Goal: Information Seeking & Learning: Learn about a topic

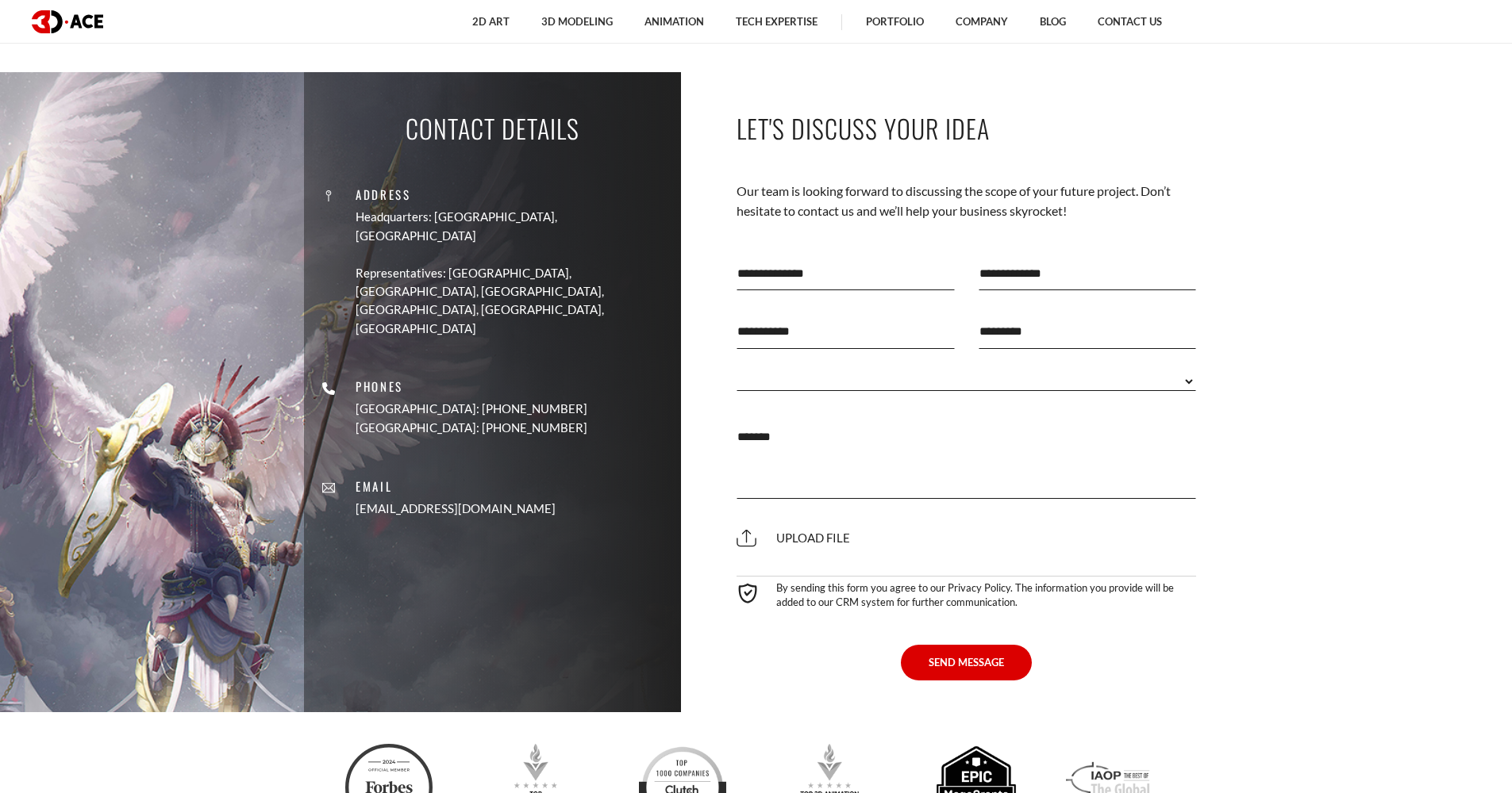
scroll to position [6474, 0]
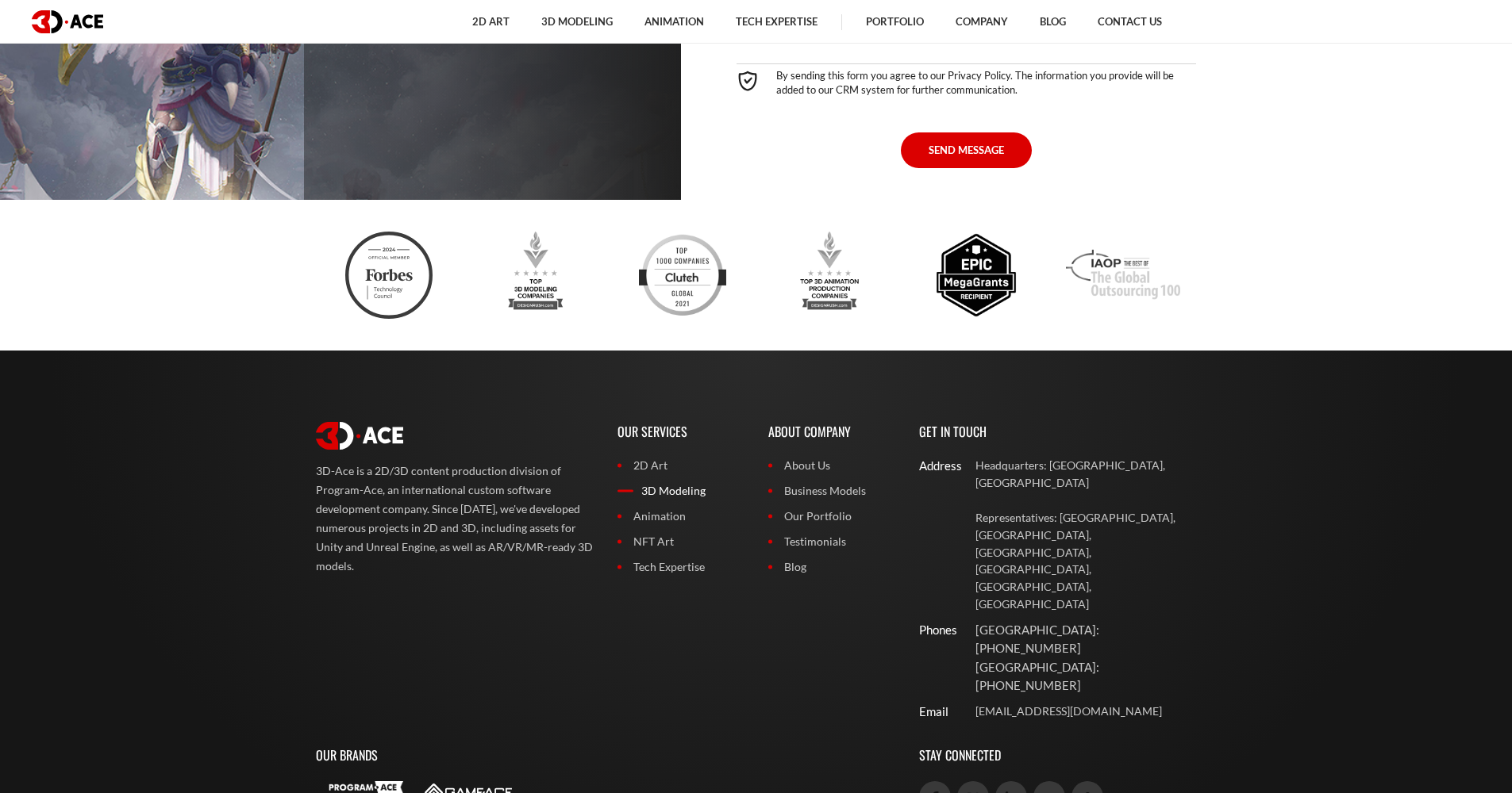
click at [666, 482] on link "3D Modeling" at bounding box center [681, 491] width 127 height 17
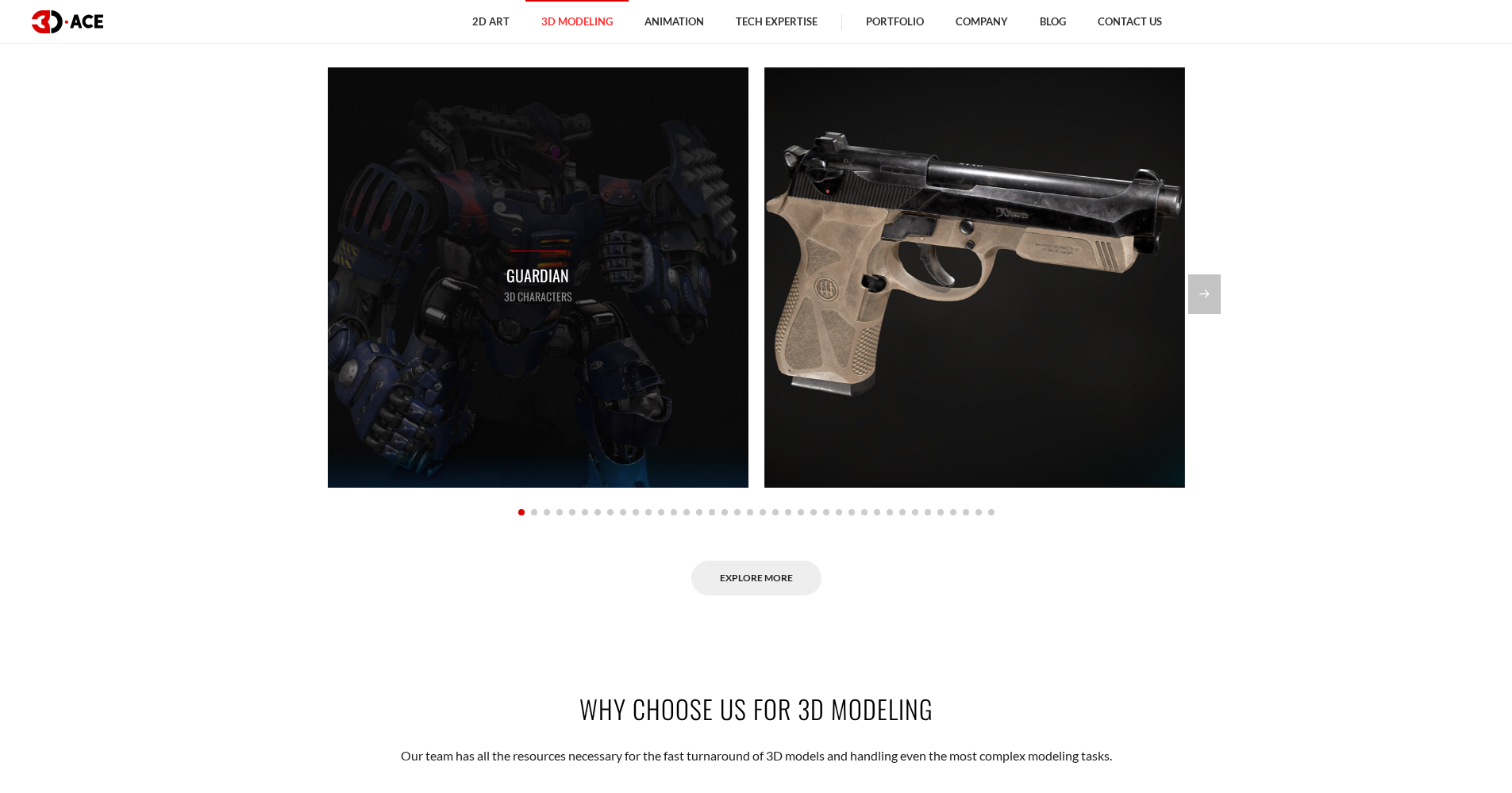
scroll to position [1622, 0]
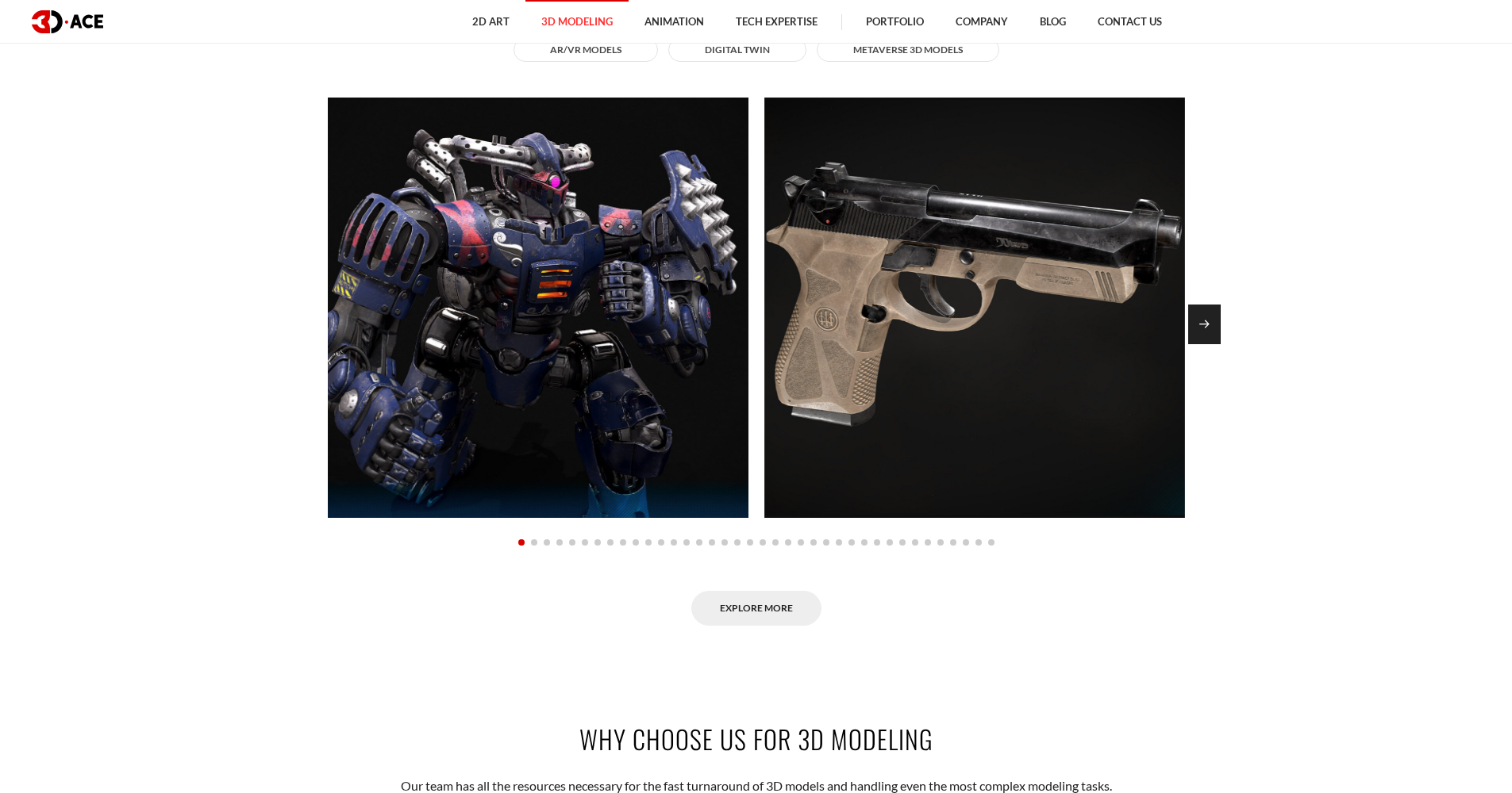
click at [1204, 318] on div "Next slide" at bounding box center [1204, 325] width 32 height 40
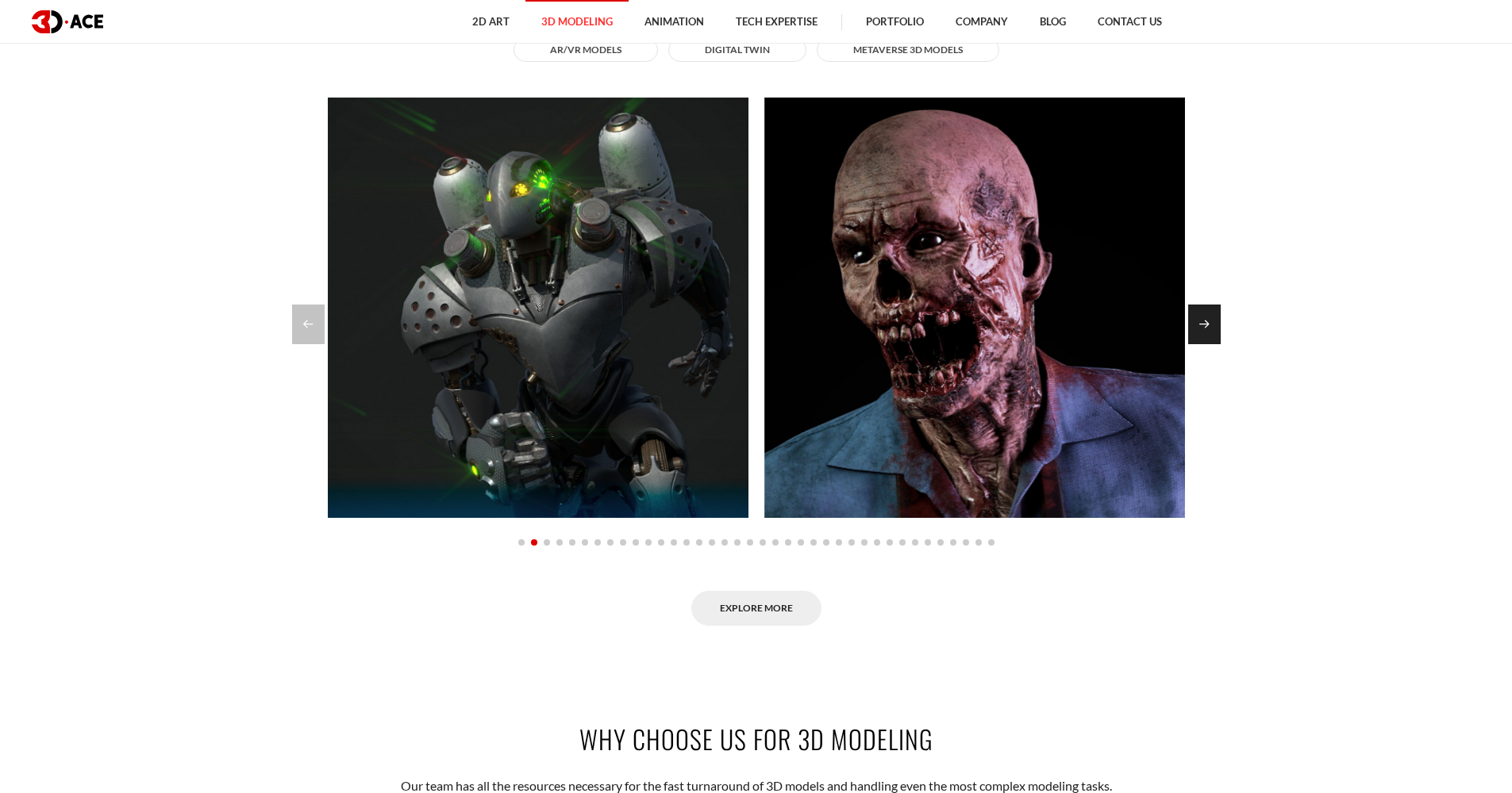
click at [1204, 318] on div "Next slide" at bounding box center [1204, 325] width 32 height 40
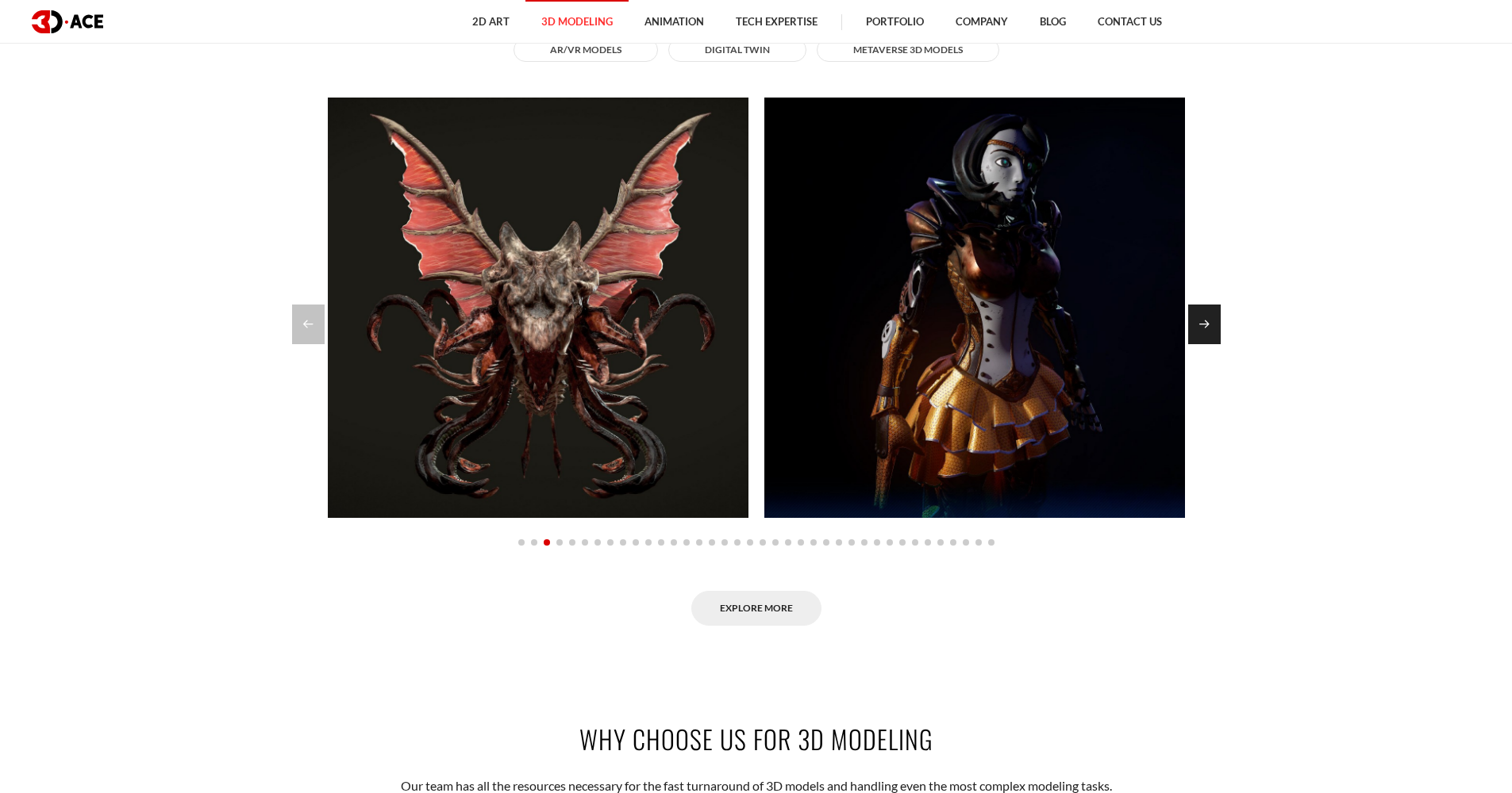
click at [1204, 318] on div "Next slide" at bounding box center [1204, 325] width 32 height 40
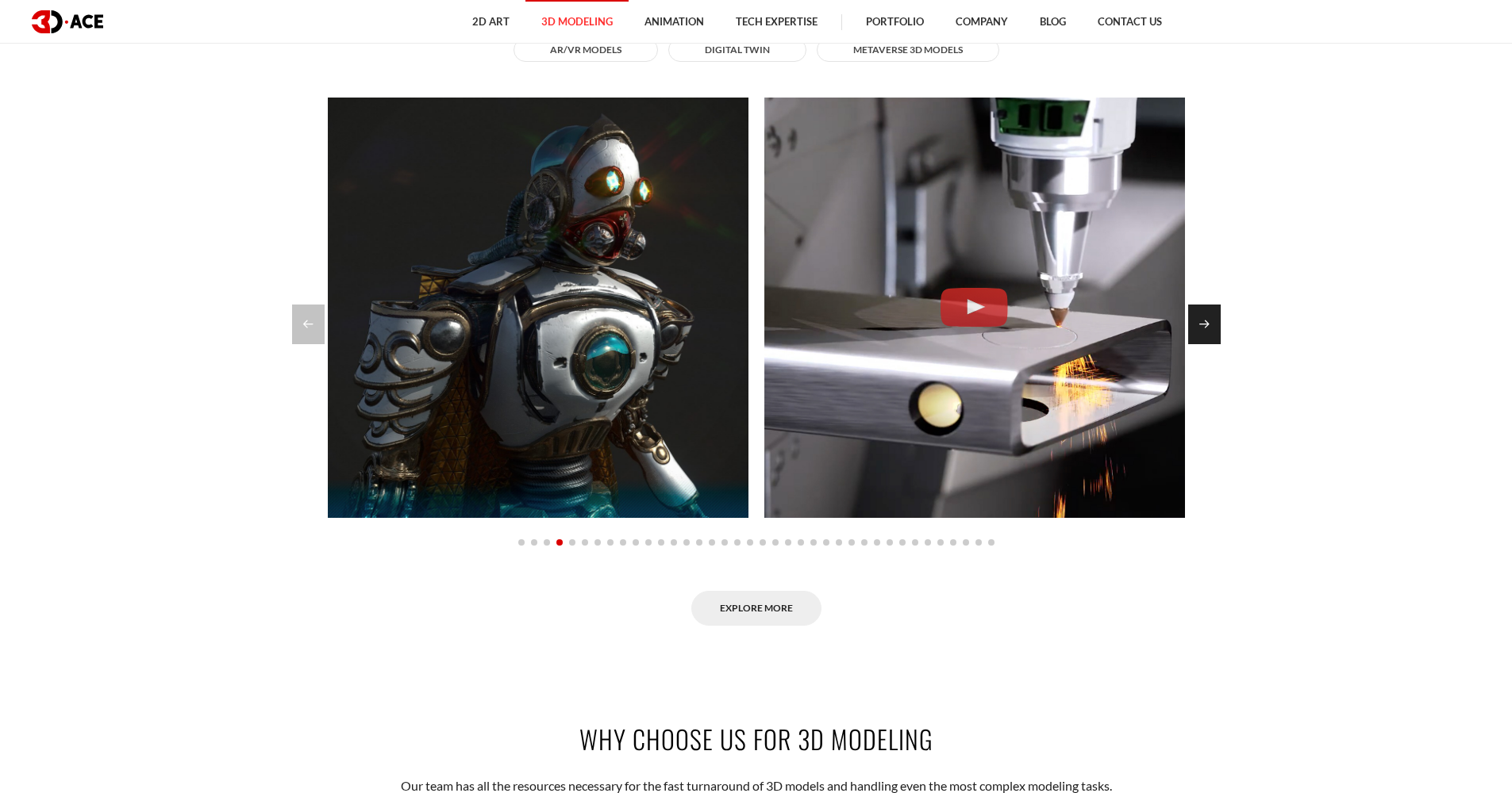
click at [1204, 318] on div "Next slide" at bounding box center [1204, 325] width 32 height 40
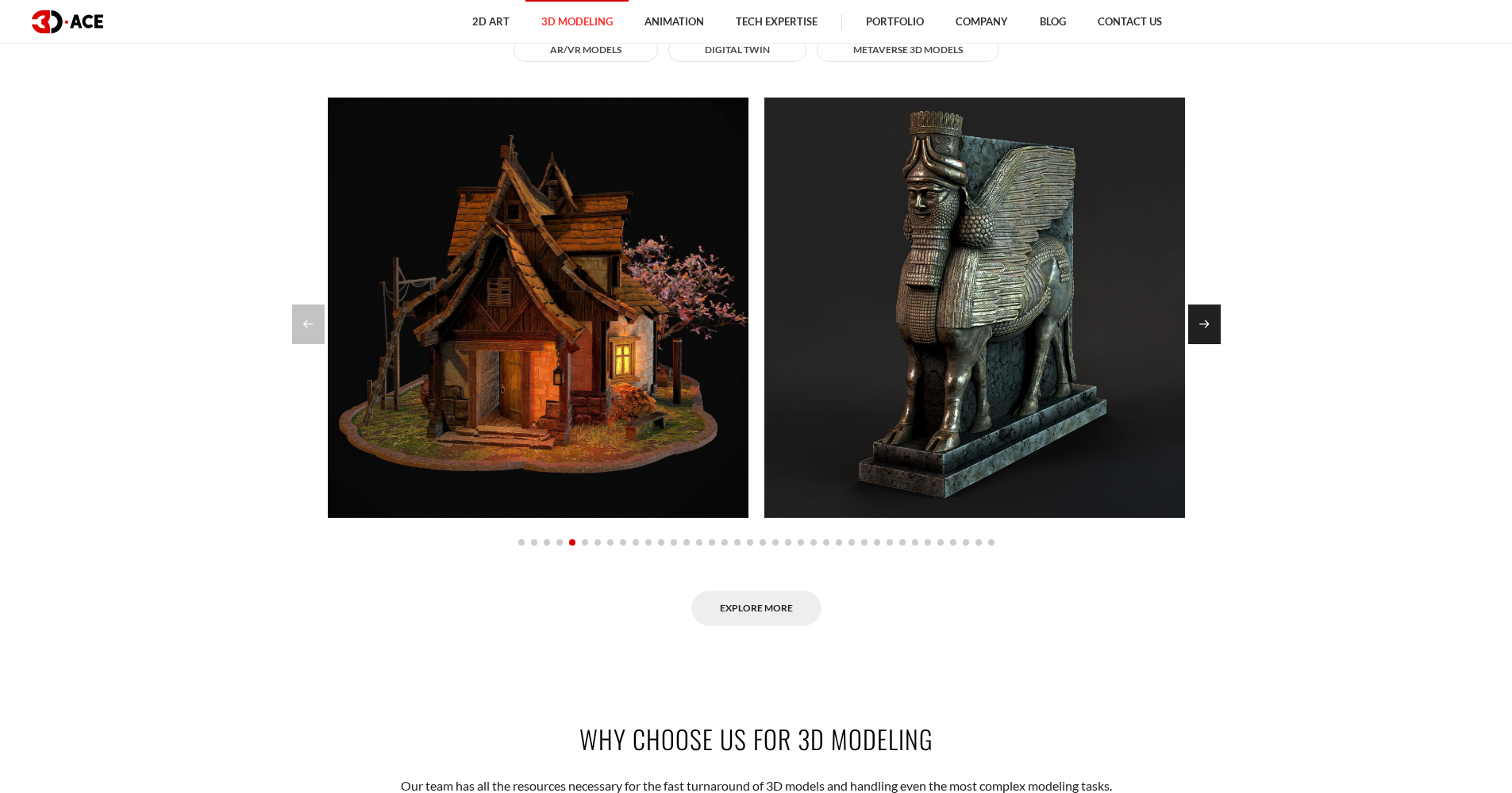
click at [1204, 318] on div "Next slide" at bounding box center [1204, 325] width 32 height 40
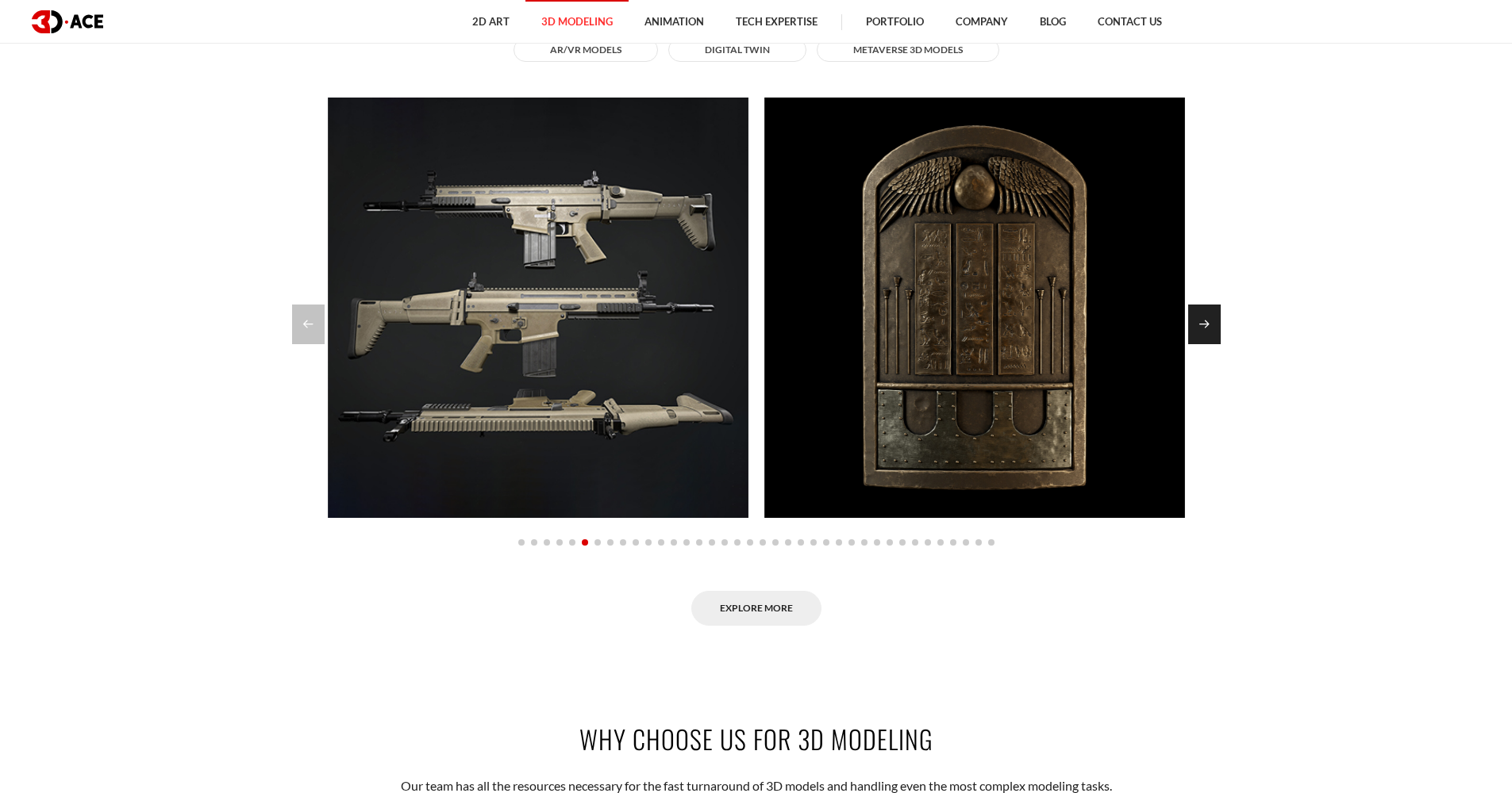
click at [1204, 318] on div "Next slide" at bounding box center [1204, 325] width 32 height 40
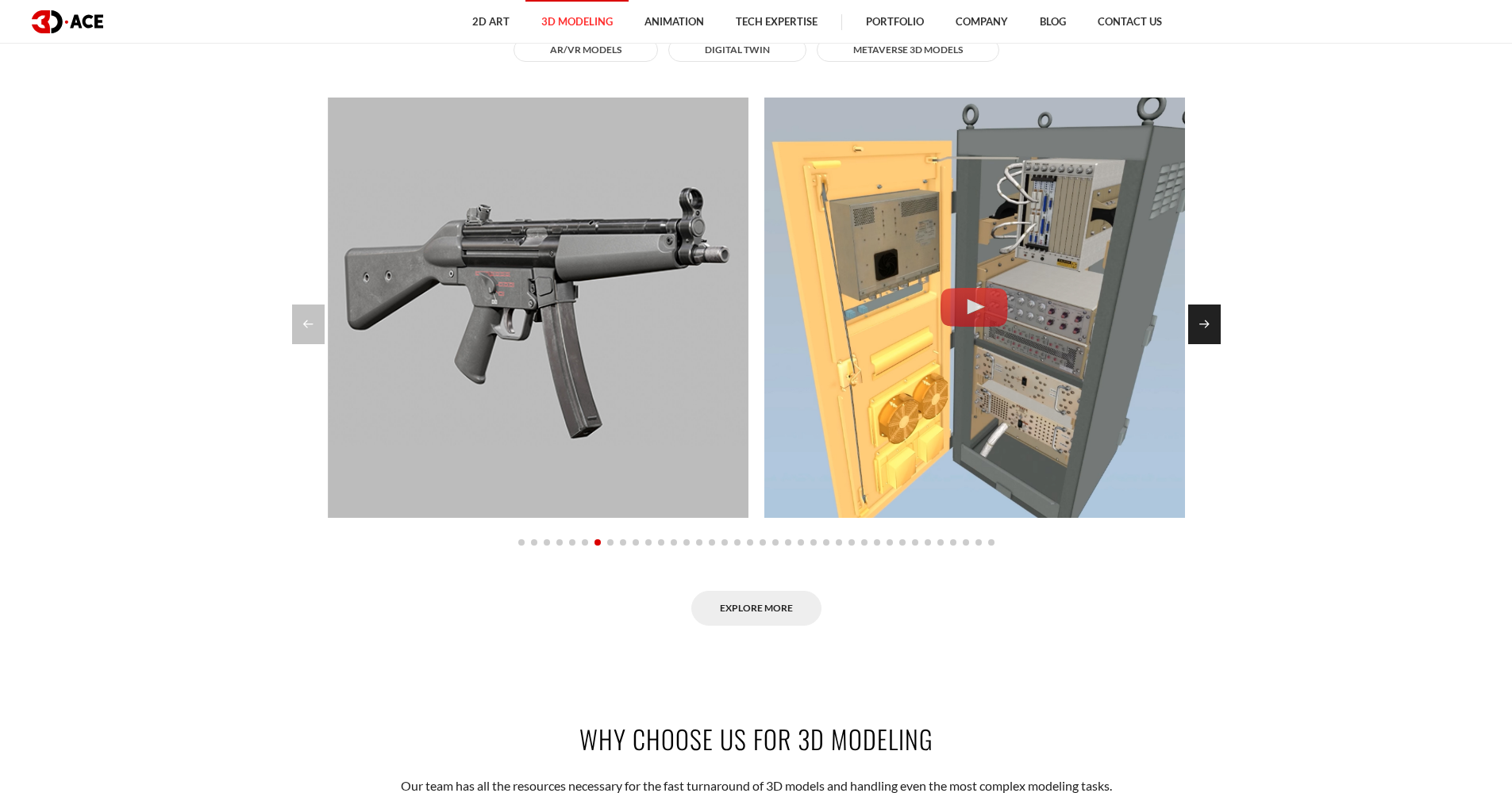
click at [1204, 318] on div "Next slide" at bounding box center [1204, 325] width 32 height 40
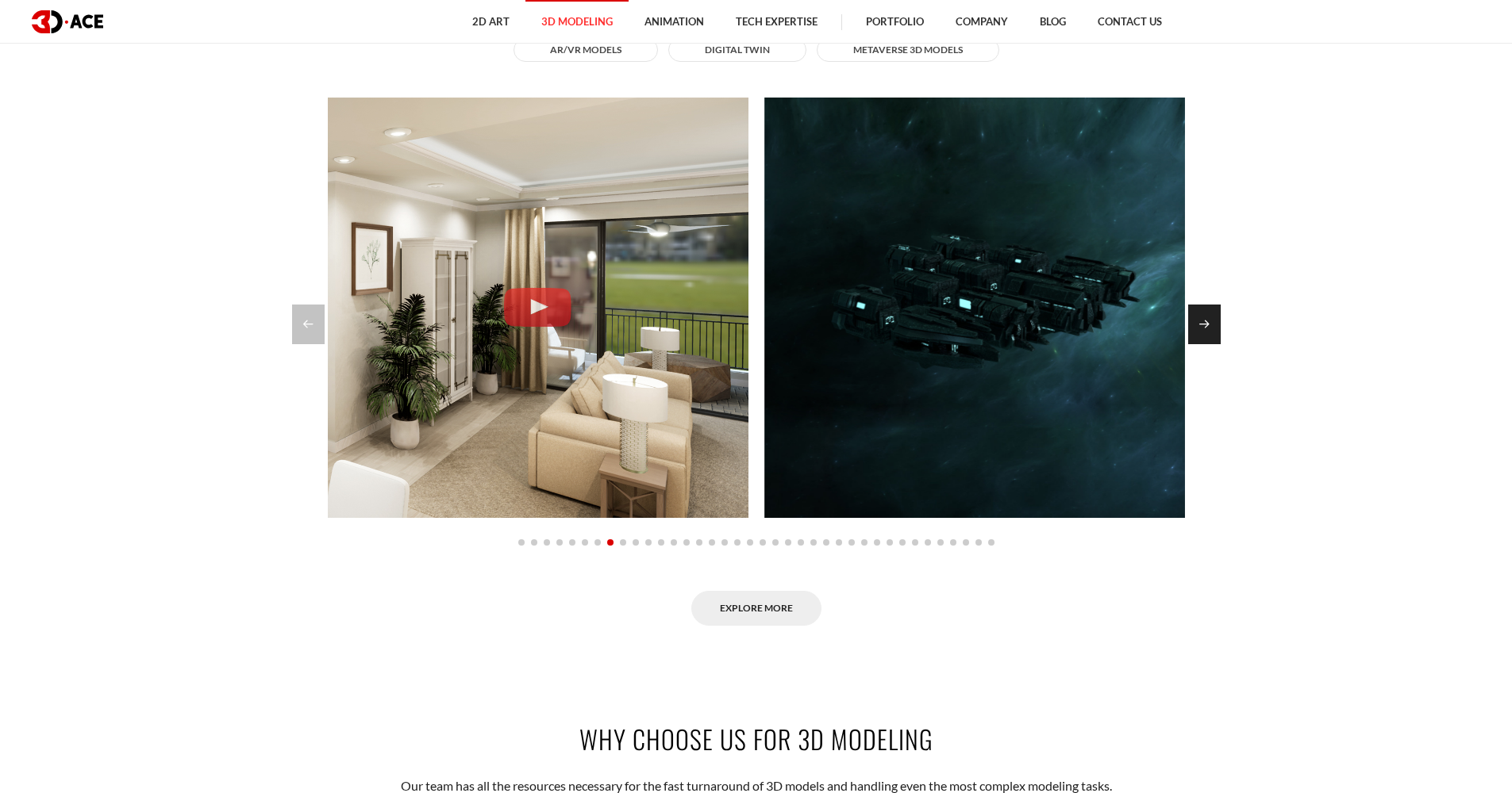
click at [1204, 318] on div "Next slide" at bounding box center [1204, 325] width 32 height 40
